Goal: Task Accomplishment & Management: Manage account settings

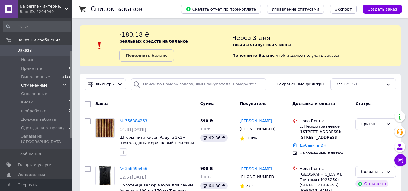
scroll to position [60, 0]
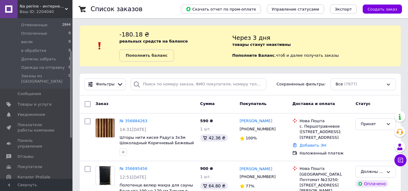
click at [36, 6] on span "Na perine - интернет-магазин постельного белья и домашнего текстиля" at bounding box center [42, 6] width 45 height 5
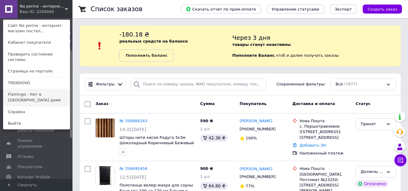
click at [38, 89] on link "Flamingo - Уют в [GEOGRAPHIC_DATA] доме" at bounding box center [36, 97] width 66 height 17
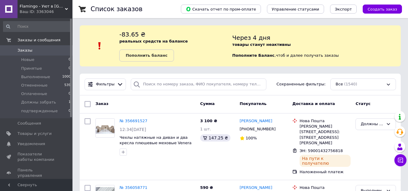
click at [180, 105] on div "Заказ" at bounding box center [145, 104] width 105 height 11
click at [41, 8] on span "Flamingo - Уют в [GEOGRAPHIC_DATA] доме" at bounding box center [42, 6] width 45 height 5
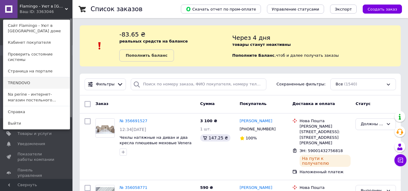
click at [31, 77] on link "TRENDOVO" at bounding box center [36, 82] width 66 height 11
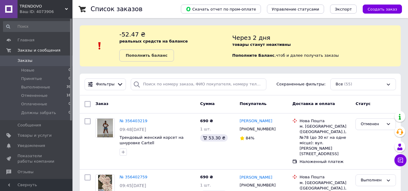
click at [35, 11] on div "Ваш ID: 4073906" at bounding box center [46, 11] width 53 height 5
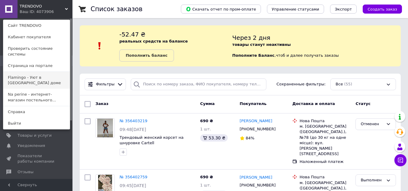
click at [38, 72] on link "Flamingo - Уют в [GEOGRAPHIC_DATA] доме" at bounding box center [36, 80] width 66 height 17
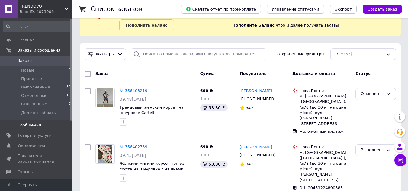
scroll to position [30, 0]
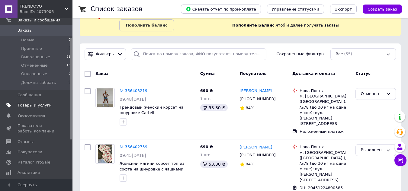
click at [26, 105] on span "Товары и услуги" at bounding box center [35, 105] width 34 height 5
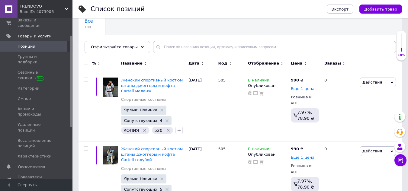
scroll to position [60, 0]
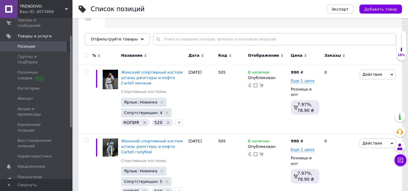
click at [85, 57] on input "checkbox" at bounding box center [86, 55] width 4 height 4
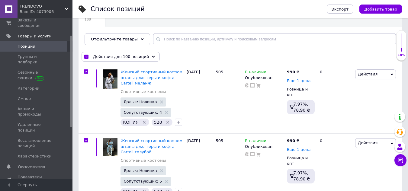
checkbox input "true"
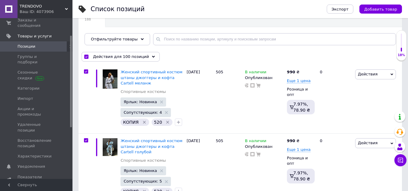
checkbox input "true"
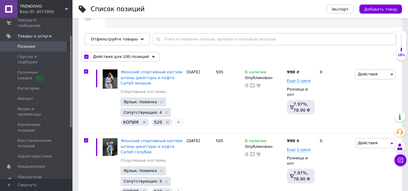
checkbox input "true"
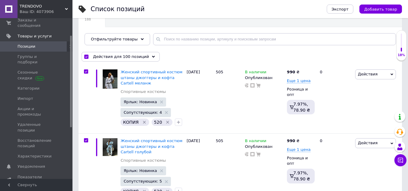
checkbox input "true"
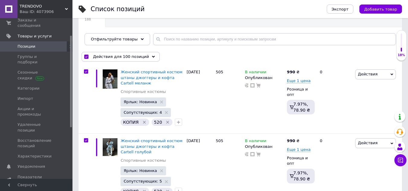
checkbox input "true"
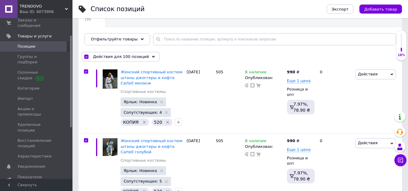
checkbox input "true"
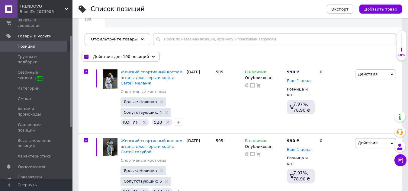
checkbox input "true"
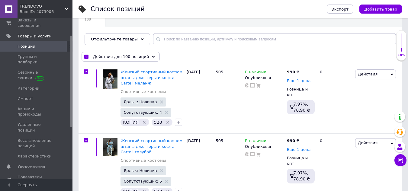
checkbox input "true"
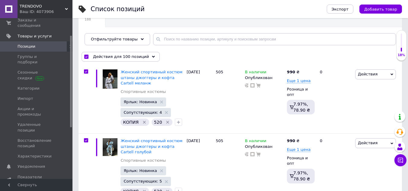
checkbox input "true"
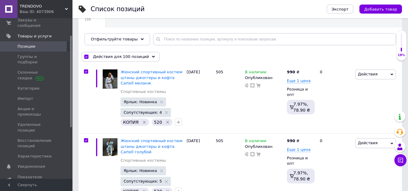
checkbox input "true"
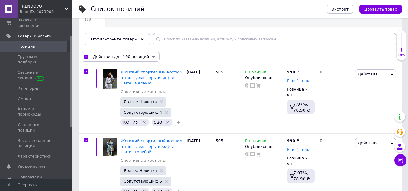
checkbox input "true"
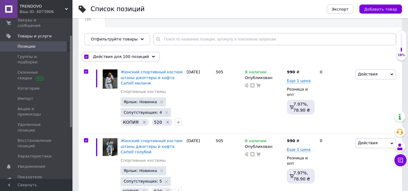
checkbox input "true"
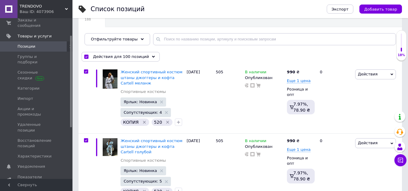
checkbox input "true"
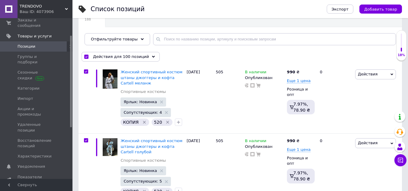
checkbox input "true"
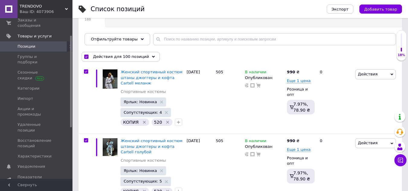
checkbox input "true"
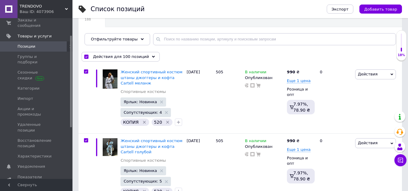
checkbox input "true"
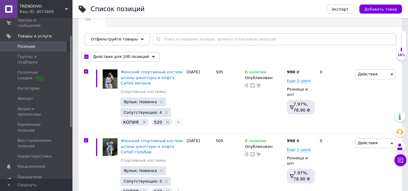
checkbox input "true"
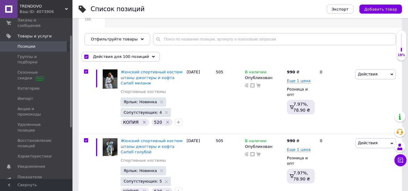
checkbox input "true"
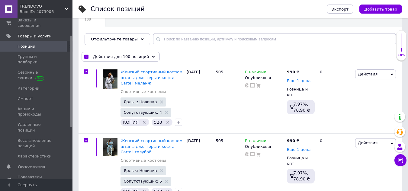
checkbox input "true"
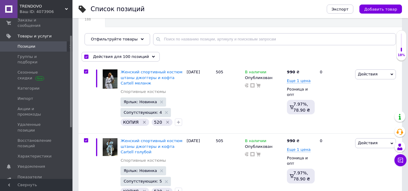
checkbox input "true"
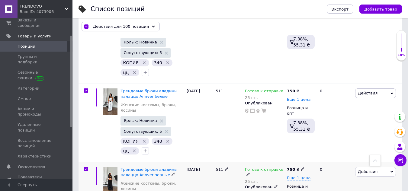
scroll to position [1237, 0]
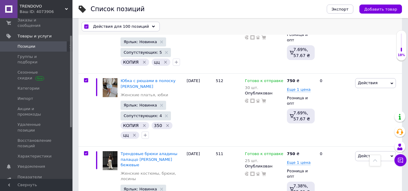
click at [86, 25] on input "checkbox" at bounding box center [86, 27] width 4 height 4
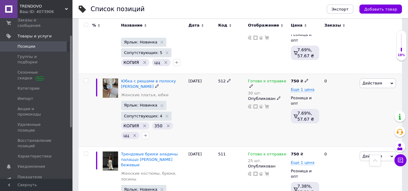
checkbox input "false"
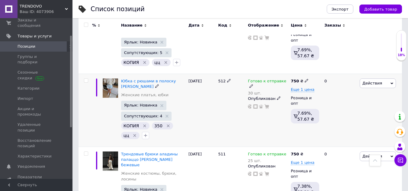
checkbox input "false"
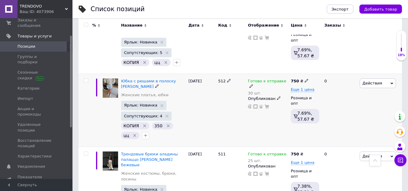
checkbox input "false"
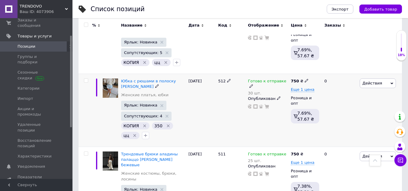
checkbox input "false"
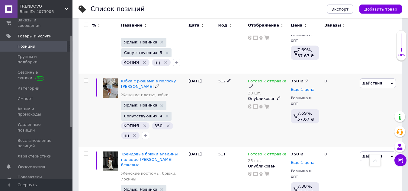
checkbox input "false"
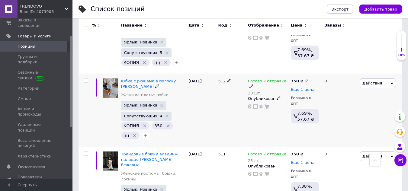
checkbox input "false"
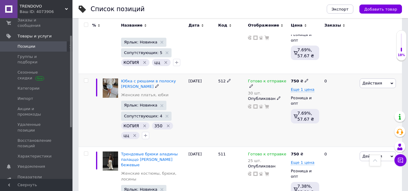
checkbox input "false"
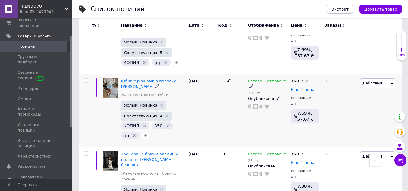
checkbox input "false"
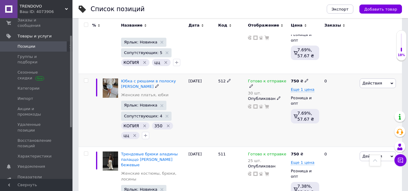
checkbox input "false"
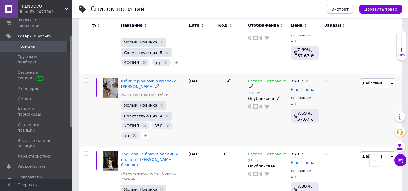
checkbox input "false"
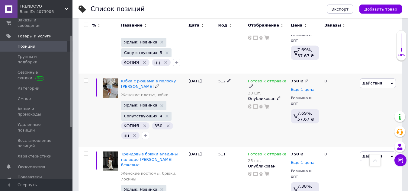
checkbox input "false"
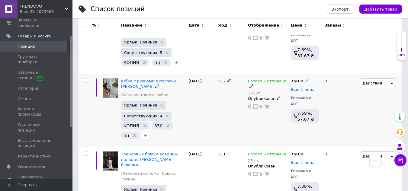
checkbox input "false"
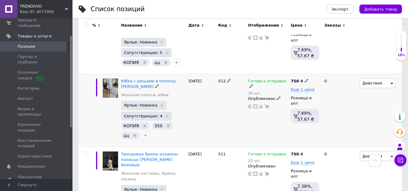
checkbox input "false"
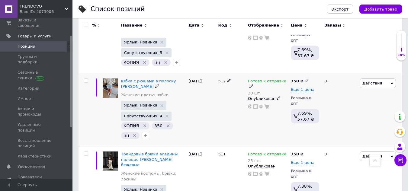
checkbox input "false"
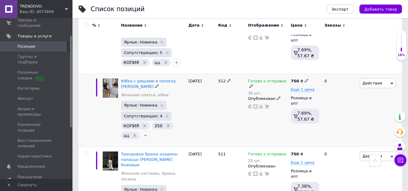
checkbox input "false"
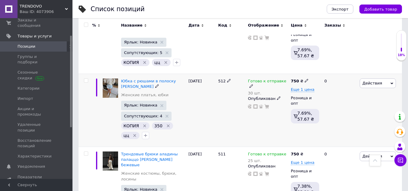
checkbox input "false"
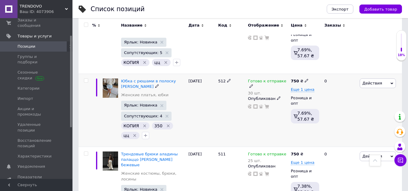
checkbox input "false"
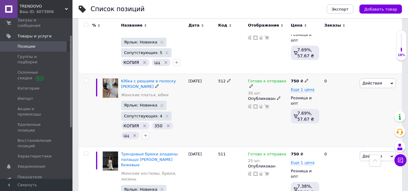
checkbox input "false"
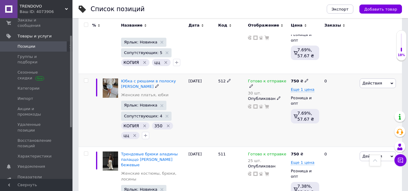
checkbox input "false"
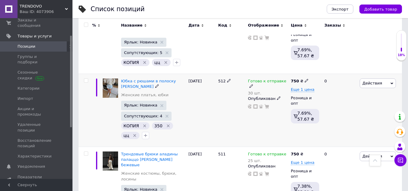
checkbox input "false"
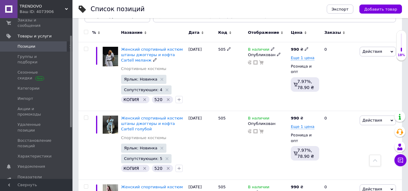
scroll to position [30, 0]
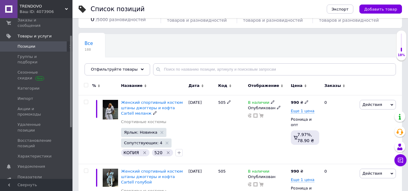
drag, startPoint x: 86, startPoint y: 104, endPoint x: 166, endPoint y: 68, distance: 87.5
click at [86, 104] on input "checkbox" at bounding box center [86, 102] width 4 height 4
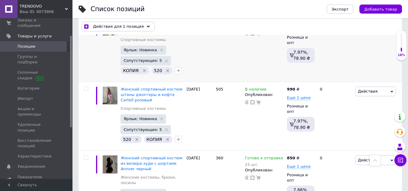
scroll to position [151, 0]
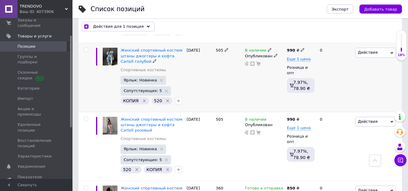
click at [85, 52] on input "checkbox" at bounding box center [86, 50] width 4 height 4
drag, startPoint x: 85, startPoint y: 123, endPoint x: 148, endPoint y: 103, distance: 65.9
click at [85, 121] on input "checkbox" at bounding box center [86, 119] width 4 height 4
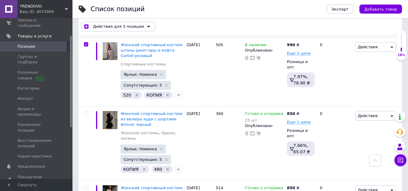
scroll to position [241, 0]
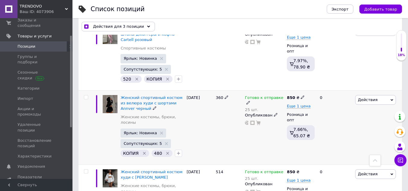
click at [86, 99] on input "checkbox" at bounding box center [86, 97] width 4 height 4
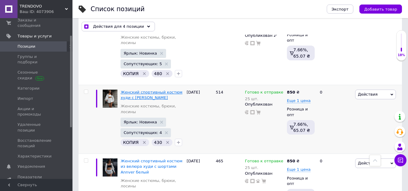
scroll to position [332, 0]
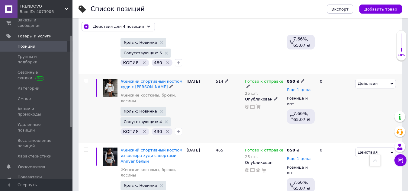
click at [86, 80] on input "checkbox" at bounding box center [86, 81] width 4 height 4
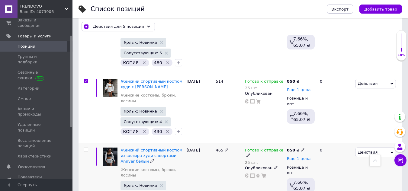
click at [85, 147] on div at bounding box center [85, 180] width 14 height 74
click at [86, 148] on input "checkbox" at bounding box center [86, 150] width 4 height 4
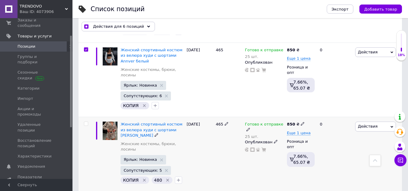
scroll to position [483, 0]
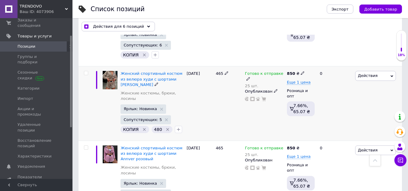
click at [84, 71] on input "checkbox" at bounding box center [86, 73] width 4 height 4
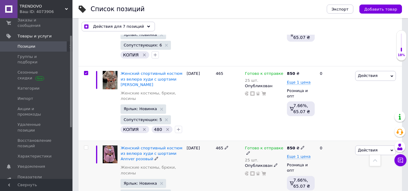
click at [87, 146] on input "checkbox" at bounding box center [86, 148] width 4 height 4
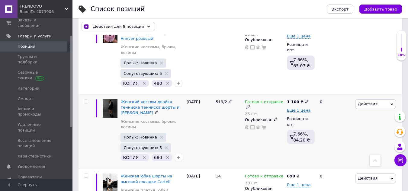
scroll to position [603, 0]
click at [86, 99] on input "checkbox" at bounding box center [86, 101] width 4 height 4
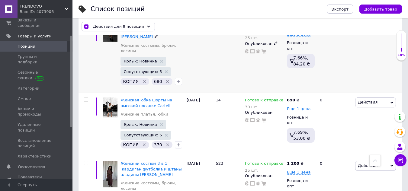
scroll to position [694, 0]
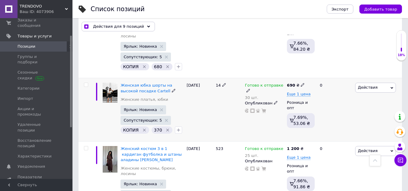
click at [87, 83] on input "checkbox" at bounding box center [86, 85] width 4 height 4
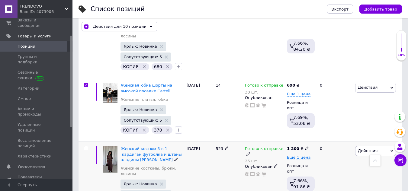
click at [86, 146] on input "checkbox" at bounding box center [86, 148] width 4 height 4
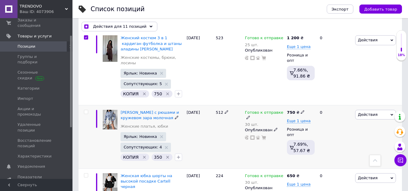
scroll to position [815, 0]
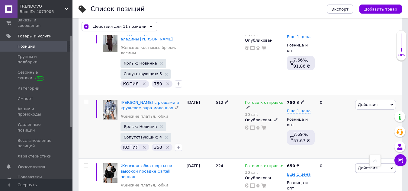
click at [86, 100] on input "checkbox" at bounding box center [86, 102] width 4 height 4
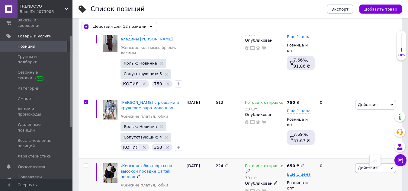
click at [86, 164] on input "checkbox" at bounding box center [86, 166] width 4 height 4
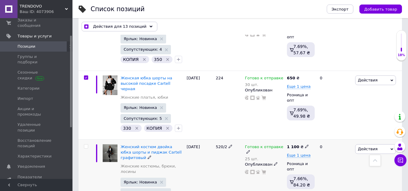
scroll to position [905, 0]
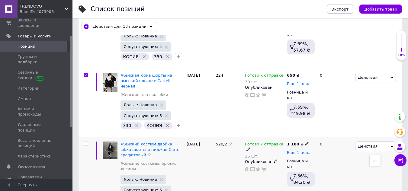
click at [86, 142] on input "checkbox" at bounding box center [86, 144] width 4 height 4
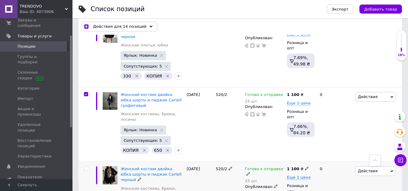
scroll to position [996, 0]
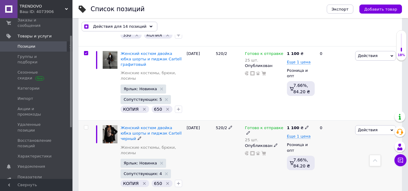
click at [85, 126] on input "checkbox" at bounding box center [86, 128] width 4 height 4
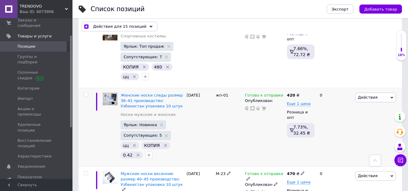
scroll to position [2323, 0]
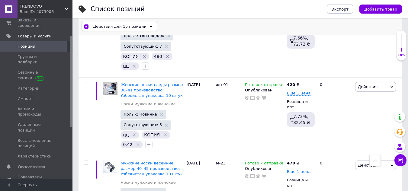
click at [110, 25] on span "Действия для 15 позиций" at bounding box center [119, 26] width 53 height 5
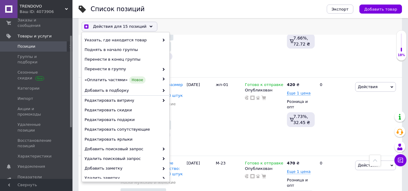
scroll to position [73, 0]
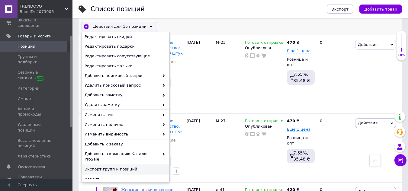
click at [113, 166] on span "Экспорт групп и позиций" at bounding box center [124, 168] width 81 height 5
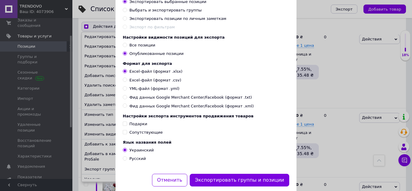
scroll to position [74, 0]
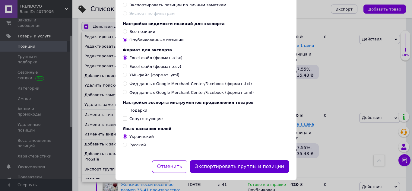
click at [247, 164] on button "Экспортировать группы и позиции" at bounding box center [240, 166] width 100 height 13
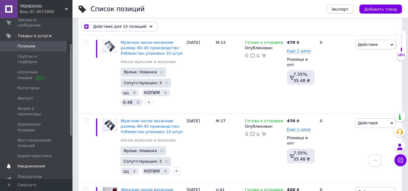
scroll to position [60, 0]
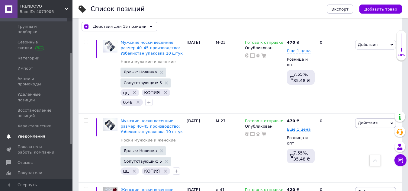
click at [34, 134] on span "Уведомления" at bounding box center [31, 136] width 27 height 5
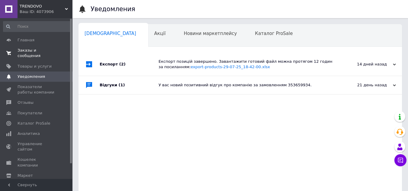
click at [23, 49] on span "Заказы и сообщения" at bounding box center [37, 53] width 38 height 11
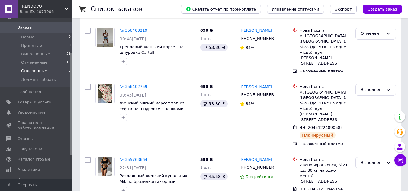
scroll to position [60, 0]
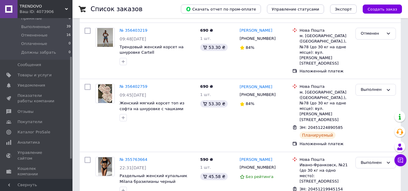
click at [37, 7] on span "TRENDOVO" at bounding box center [42, 6] width 45 height 5
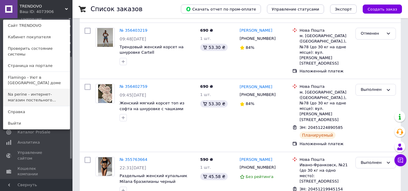
click at [20, 89] on link "Na perine - интернет-магазин постельного..." at bounding box center [36, 97] width 66 height 17
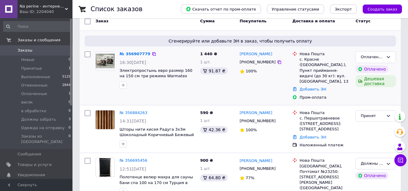
scroll to position [91, 0]
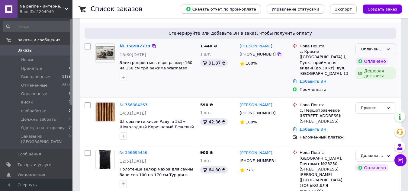
click at [368, 49] on div "Оплаченный" at bounding box center [371, 49] width 23 height 6
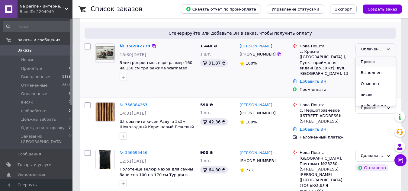
click at [368, 64] on li "Принят" at bounding box center [375, 61] width 40 height 11
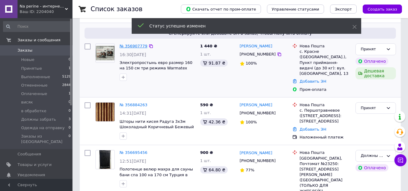
click at [130, 46] on link "№ 356907779" at bounding box center [133, 46] width 28 height 5
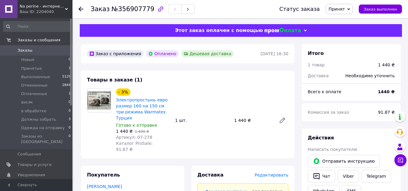
click at [30, 8] on span "Na perine - интернет-магазин постельного белья и домашнего текстиля" at bounding box center [42, 6] width 45 height 5
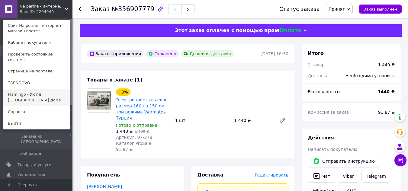
click at [37, 89] on link "Flamingo - Уют в [GEOGRAPHIC_DATA] доме" at bounding box center [36, 97] width 66 height 17
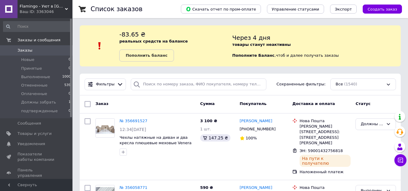
click at [32, 10] on div "Ваш ID: 3363046" at bounding box center [46, 11] width 53 height 5
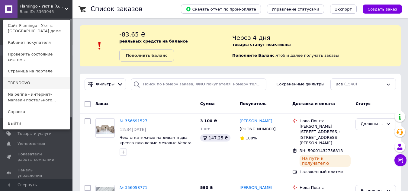
click at [32, 78] on link "TRENDOVO" at bounding box center [36, 82] width 66 height 11
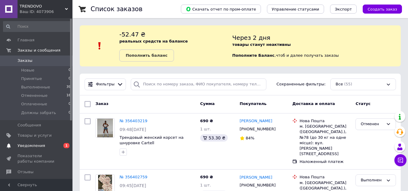
click at [28, 145] on span "Уведомления" at bounding box center [31, 145] width 27 height 5
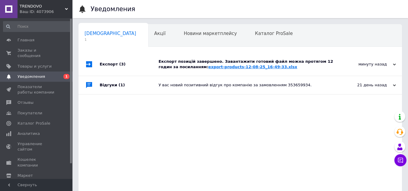
click at [228, 67] on link "export-products-12-08-25_16-49-33.xlsx" at bounding box center [252, 67] width 89 height 5
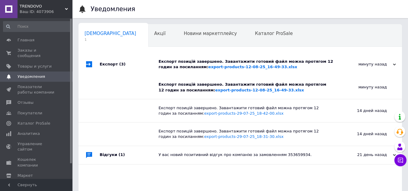
click at [38, 7] on span "TRENDOVO" at bounding box center [42, 6] width 45 height 5
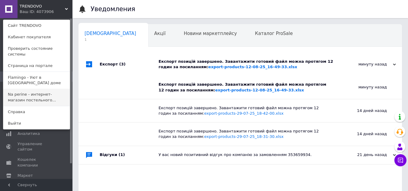
click at [33, 89] on link "Na perine - интернет-магазин постельного..." at bounding box center [36, 97] width 66 height 17
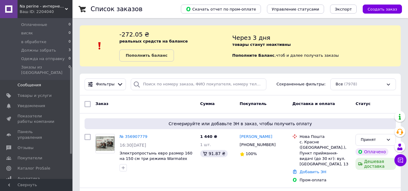
scroll to position [91, 0]
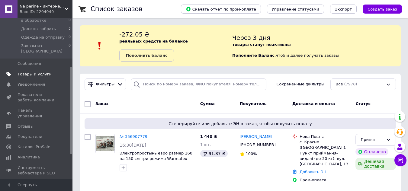
click at [28, 72] on span "Товары и услуги" at bounding box center [35, 74] width 34 height 5
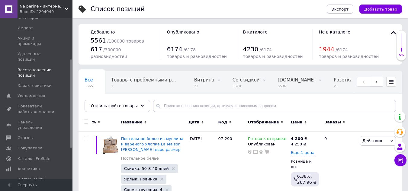
scroll to position [60, 0]
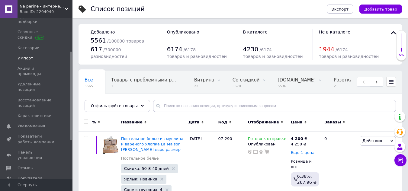
click at [35, 56] on span "Импорт" at bounding box center [37, 58] width 38 height 5
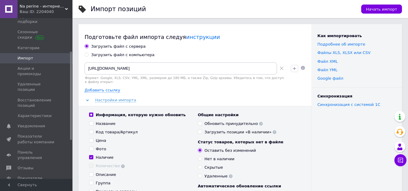
click at [139, 54] on div "Загрузить файл с компьютера" at bounding box center [122, 54] width 63 height 5
click at [88, 54] on input "Загрузить файл с компьютера" at bounding box center [86, 55] width 4 height 4
radio input "true"
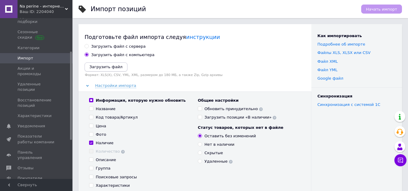
click at [103, 68] on icon "Загрузить файл" at bounding box center [105, 67] width 33 height 5
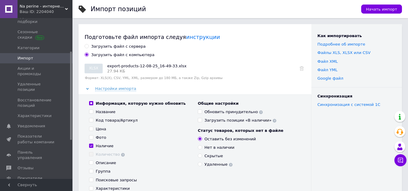
scroll to position [30, 0]
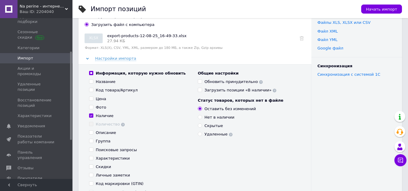
drag, startPoint x: 91, startPoint y: 80, endPoint x: 93, endPoint y: 82, distance: 3.4
click at [91, 80] on input "Название" at bounding box center [91, 81] width 4 height 4
checkbox input "true"
click at [91, 90] on input "Код товара/Артикул" at bounding box center [91, 90] width 4 height 4
checkbox input "true"
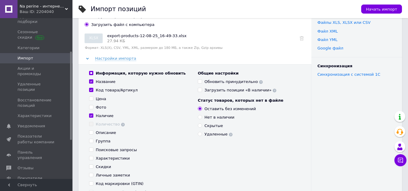
click at [91, 98] on input "Цена" at bounding box center [91, 99] width 4 height 4
checkbox input "true"
click at [91, 108] on input "Фото" at bounding box center [91, 107] width 4 height 4
checkbox input "true"
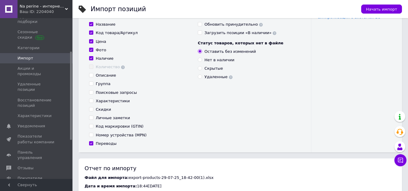
scroll to position [91, 0]
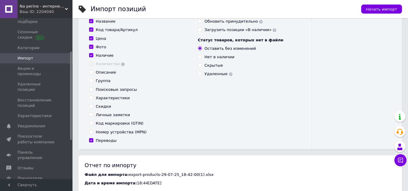
click at [90, 71] on input "Описание" at bounding box center [91, 72] width 4 height 4
checkbox input "true"
click at [92, 90] on input "Поисковые запросы" at bounding box center [91, 89] width 4 height 4
checkbox input "true"
click at [92, 97] on input "Характеристики" at bounding box center [91, 98] width 4 height 4
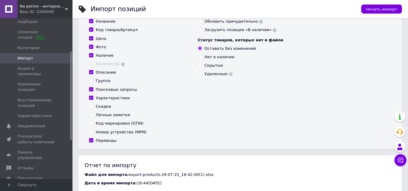
checkbox input "true"
click at [92, 114] on input "Личные заметки" at bounding box center [91, 115] width 4 height 4
checkbox input "true"
click at [92, 107] on input "Скидки" at bounding box center [91, 106] width 4 height 4
checkbox input "true"
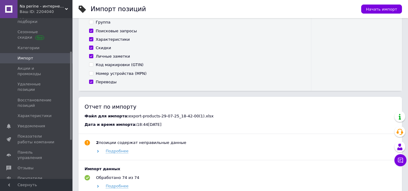
scroll to position [0, 0]
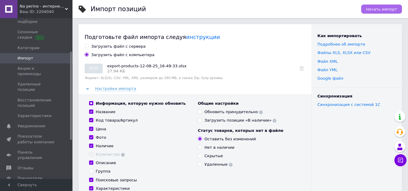
click at [384, 8] on span "Начать импорт" at bounding box center [381, 9] width 31 height 5
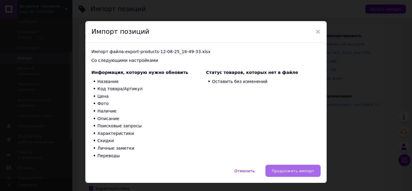
click at [299, 173] on span "Продолжить импорт" at bounding box center [293, 171] width 43 height 5
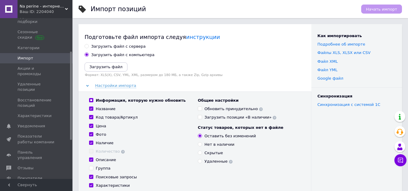
click at [27, 8] on span "Na perine - интернет-магазин постельного белья и домашнего текстиля" at bounding box center [42, 6] width 45 height 5
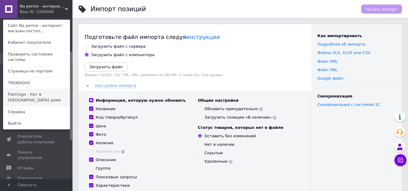
click at [21, 89] on link "Flamingo - Уют в [GEOGRAPHIC_DATA] доме" at bounding box center [36, 97] width 66 height 17
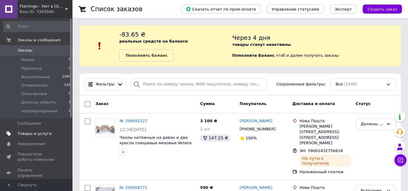
click at [29, 134] on span "Товары и услуги" at bounding box center [35, 133] width 34 height 5
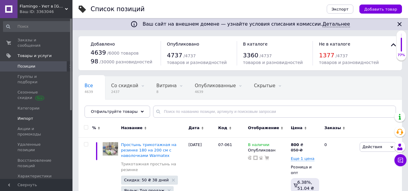
click at [25, 116] on span "Импорт" at bounding box center [26, 118] width 16 height 5
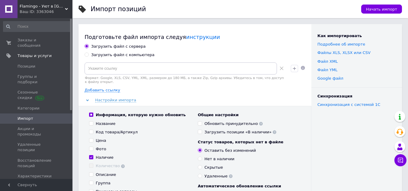
click at [96, 55] on div "Загрузить файл с компьютера" at bounding box center [122, 54] width 63 height 5
click at [88, 55] on input "Загрузить файл с компьютера" at bounding box center [86, 55] width 4 height 4
radio input "true"
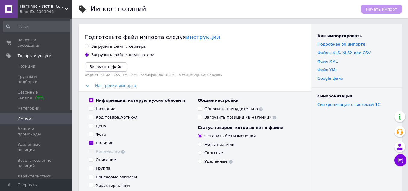
click at [97, 70] on button "Загрузить файл" at bounding box center [105, 66] width 43 height 9
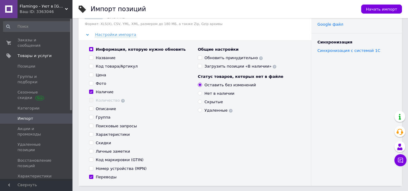
scroll to position [60, 0]
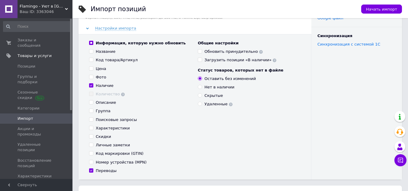
click at [113, 51] on div "Название" at bounding box center [140, 51] width 103 height 5
click at [101, 51] on div "Название" at bounding box center [106, 51] width 20 height 5
click at [93, 51] on input "Название" at bounding box center [91, 51] width 4 height 4
checkbox input "true"
click at [102, 59] on div "Код товара/Артикул" at bounding box center [117, 59] width 42 height 5
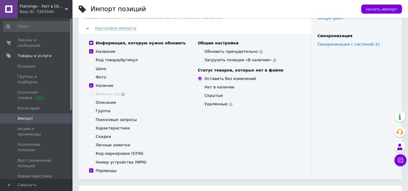
click at [93, 59] on input "Код товара/Артикул" at bounding box center [91, 60] width 4 height 4
checkbox input "true"
click at [100, 69] on div "Цена" at bounding box center [101, 68] width 11 height 5
click at [93, 69] on input "Цена" at bounding box center [91, 68] width 4 height 4
checkbox input "true"
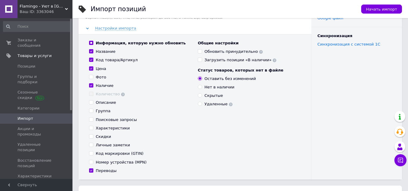
click at [100, 76] on div "Фото" at bounding box center [101, 77] width 11 height 5
click at [93, 76] on input "Фото" at bounding box center [91, 77] width 4 height 4
checkbox input "true"
click at [102, 102] on div "Описание" at bounding box center [106, 102] width 20 height 5
click at [93, 102] on input "Описание" at bounding box center [91, 102] width 4 height 4
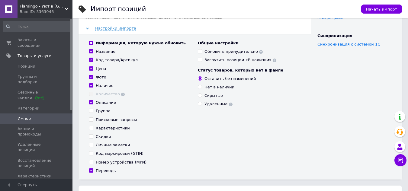
checkbox input "true"
click at [107, 121] on div "Поисковые запросы" at bounding box center [116, 119] width 41 height 5
click at [93, 121] on input "Поисковые запросы" at bounding box center [91, 119] width 4 height 4
checkbox input "true"
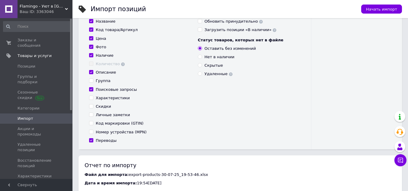
click at [119, 97] on div "Характеристики" at bounding box center [113, 97] width 34 height 5
click at [93, 97] on input "Характеристики" at bounding box center [91, 98] width 4 height 4
checkbox input "true"
click at [100, 106] on div "Скидки" at bounding box center [103, 106] width 15 height 5
click at [93, 106] on input "Скидки" at bounding box center [91, 106] width 4 height 4
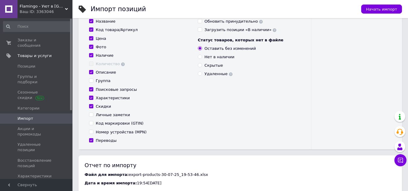
checkbox input "true"
click at [103, 115] on div "Личные заметки" at bounding box center [113, 114] width 34 height 5
click at [93, 115] on input "Личные заметки" at bounding box center [91, 115] width 4 height 4
checkbox input "true"
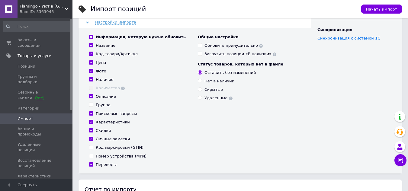
scroll to position [60, 0]
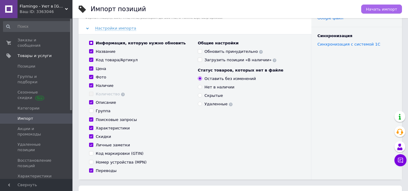
click at [381, 9] on span "Начать импорт" at bounding box center [381, 9] width 31 height 5
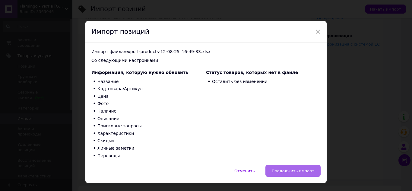
click at [295, 173] on span "Продолжить импорт" at bounding box center [293, 171] width 43 height 5
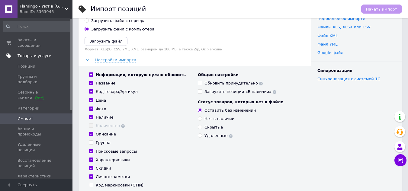
scroll to position [0, 0]
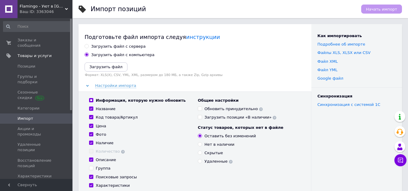
click at [30, 9] on div "Ваш ID: 3363046" at bounding box center [46, 11] width 53 height 5
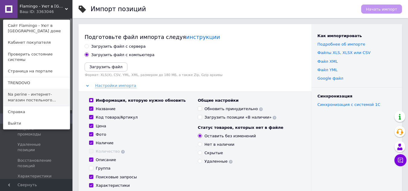
click at [25, 89] on link "Na perine - интернет-магазин постельного..." at bounding box center [36, 97] width 66 height 17
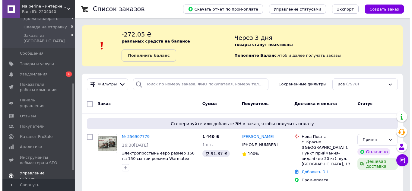
scroll to position [121, 0]
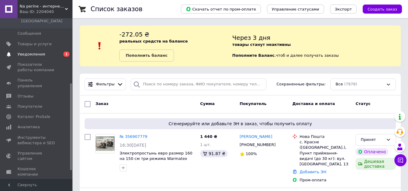
click at [30, 52] on span "Уведомления" at bounding box center [31, 54] width 27 height 5
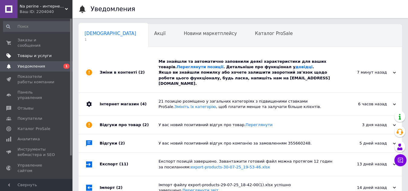
click at [30, 53] on span "Товары и услуги" at bounding box center [35, 55] width 34 height 5
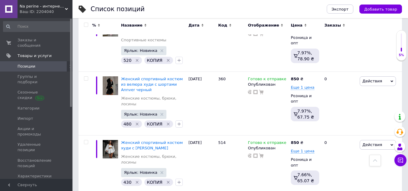
scroll to position [272, 0]
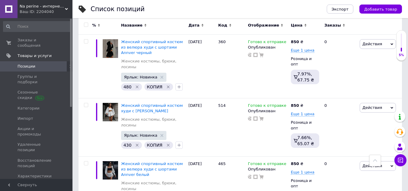
click at [38, 6] on span "Na perine - интернет-магазин постельного белья и домашнего текстиля" at bounding box center [42, 6] width 45 height 5
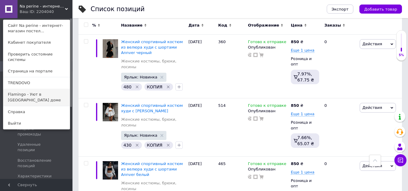
click at [35, 89] on link "Flamingo - Уют в [GEOGRAPHIC_DATA] доме" at bounding box center [36, 97] width 66 height 17
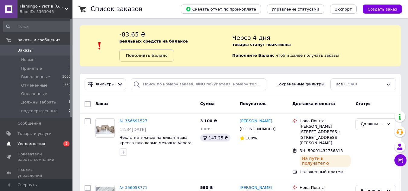
click at [28, 145] on span "Уведомления" at bounding box center [31, 143] width 27 height 5
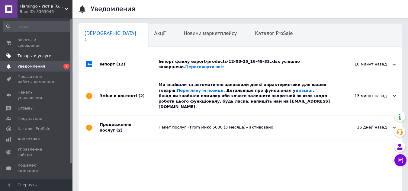
click at [29, 53] on span "Товары и услуги" at bounding box center [35, 55] width 34 height 5
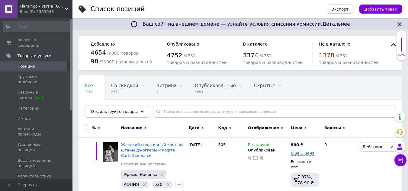
click at [33, 8] on span "Flamingo - Уют в [GEOGRAPHIC_DATA] доме" at bounding box center [42, 6] width 45 height 5
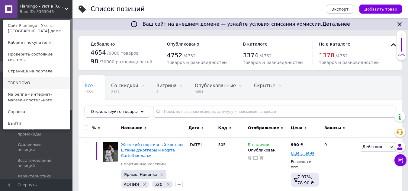
click at [32, 77] on link "TRENDOVO" at bounding box center [36, 82] width 66 height 11
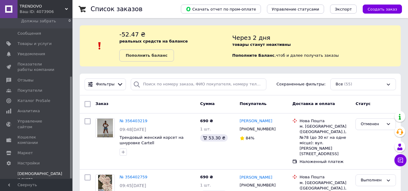
click at [37, 171] on span "Тарифы и счета Prom микс 1000 (3 месяца)" at bounding box center [40, 182] width 45 height 22
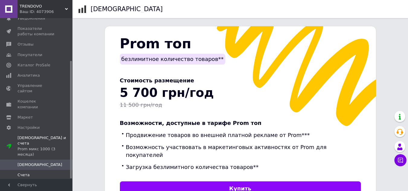
scroll to position [119, 0]
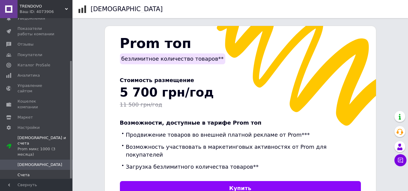
click at [26, 172] on span "Счета" at bounding box center [24, 174] width 12 height 5
